Goal: Find specific page/section: Find specific page/section

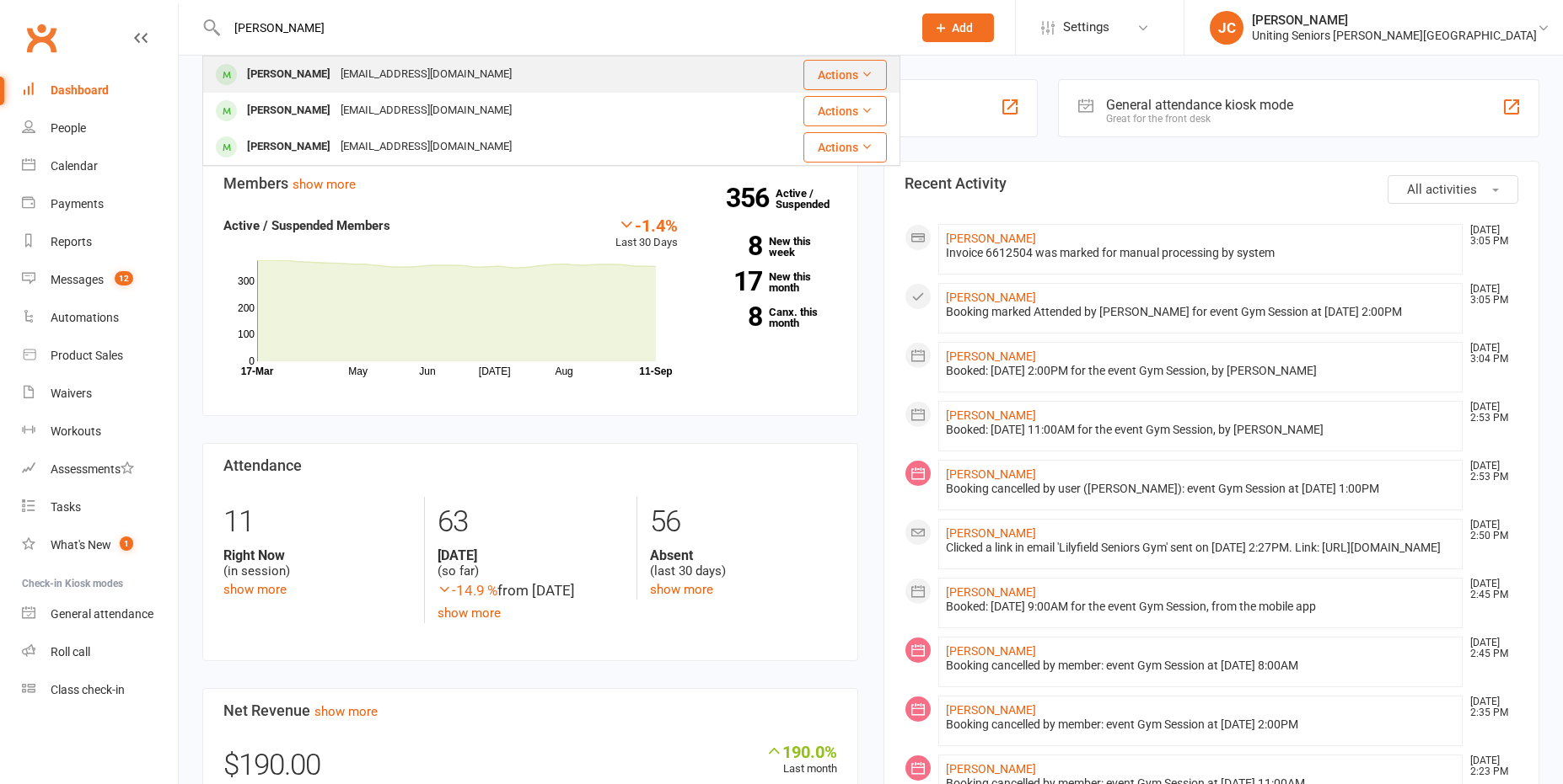
type input "sarah fogg"
click at [393, 75] on div "sjfogg@bigpond.com" at bounding box center [426, 75] width 182 height 25
